Goal: Information Seeking & Learning: Learn about a topic

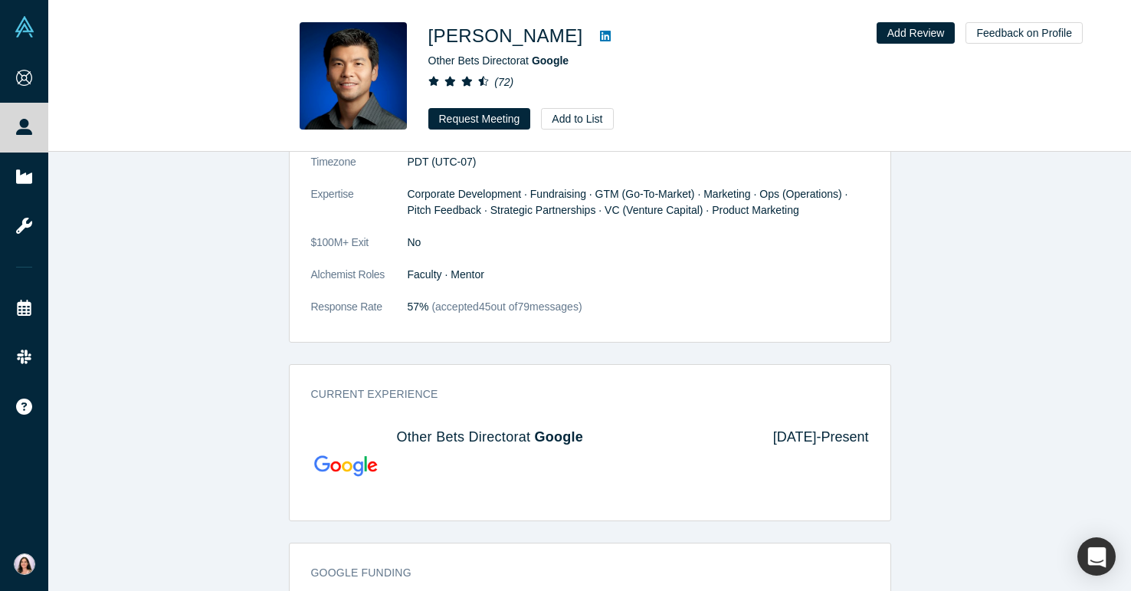
scroll to position [1025, 0]
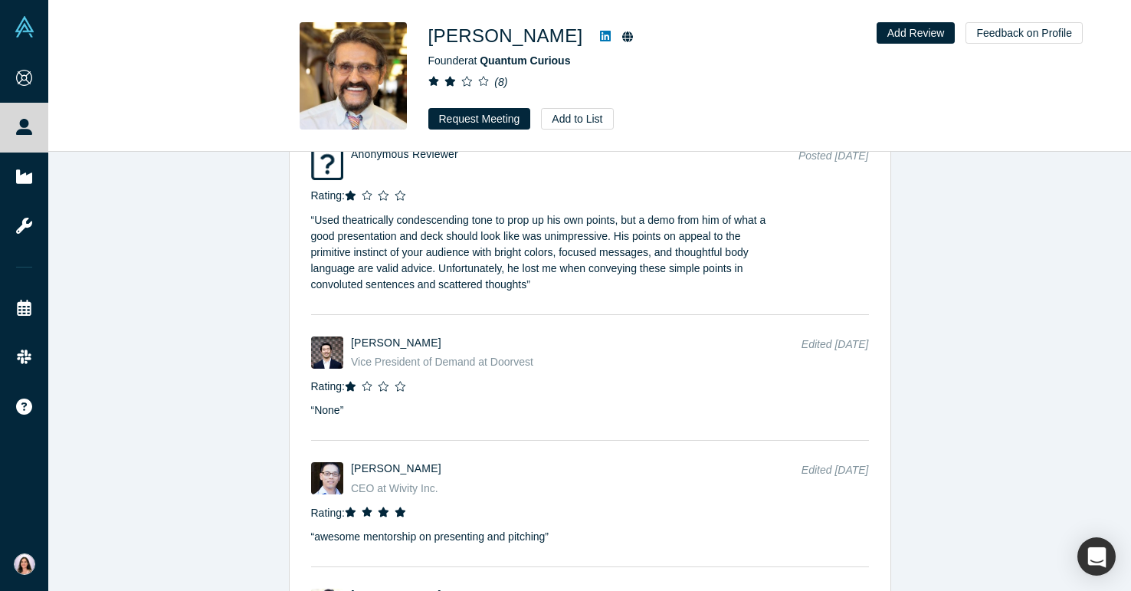
scroll to position [2347, 0]
